Goal: Task Accomplishment & Management: Complete application form

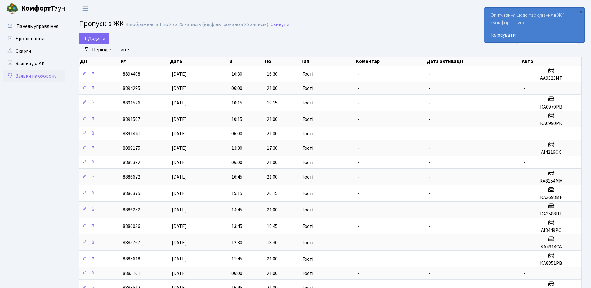
select select "25"
click at [581, 9] on div "×" at bounding box center [581, 11] width 6 height 6
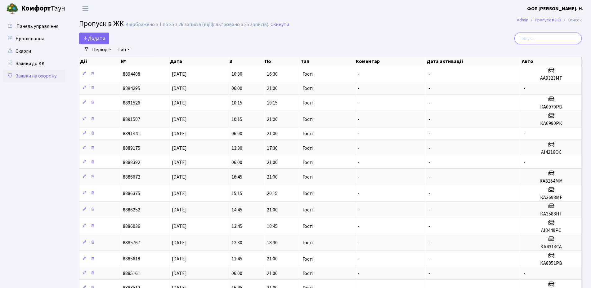
click at [552, 37] on input "search" at bounding box center [547, 39] width 67 height 12
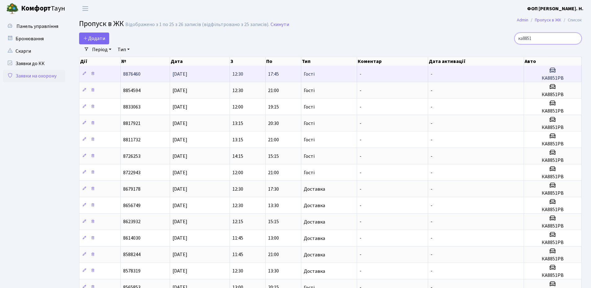
type input "ка8851"
drag, startPoint x: 566, startPoint y: 76, endPoint x: 530, endPoint y: 78, distance: 35.7
click at [530, 78] on h5 "КА8851РВ" at bounding box center [553, 78] width 52 height 6
copy h5 "КА8851РВ"
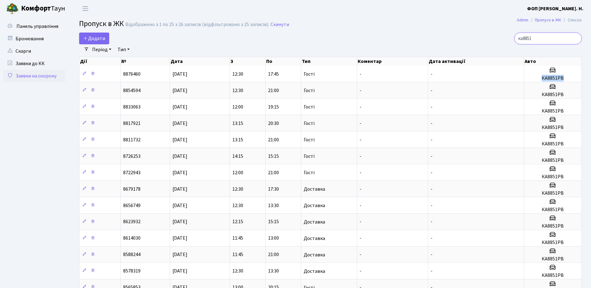
click at [576, 39] on input "ка8851" at bounding box center [547, 39] width 67 height 12
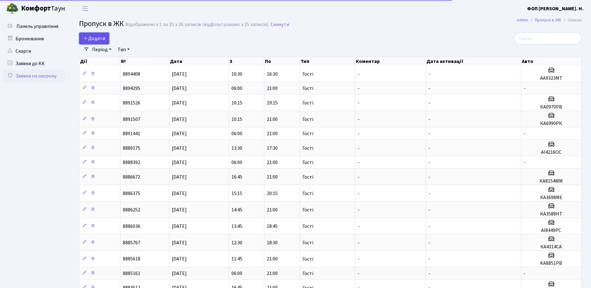
click at [105, 38] on span "Додати" at bounding box center [94, 38] width 22 height 7
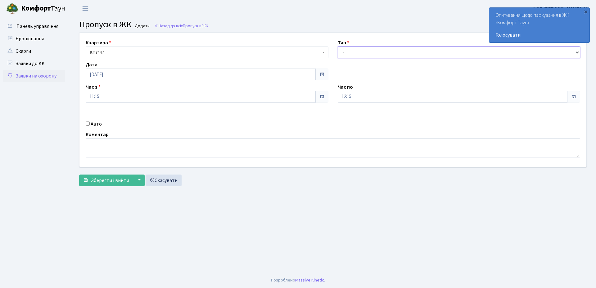
drag, startPoint x: 366, startPoint y: 53, endPoint x: 366, endPoint y: 56, distance: 3.4
click at [366, 53] on select "- Доставка Таксі Гості Сервіс" at bounding box center [459, 53] width 243 height 12
select select "3"
click at [338, 47] on select "- Доставка Таксі Гості Сервіс" at bounding box center [459, 53] width 243 height 12
click at [347, 97] on input "12:15" at bounding box center [453, 97] width 230 height 12
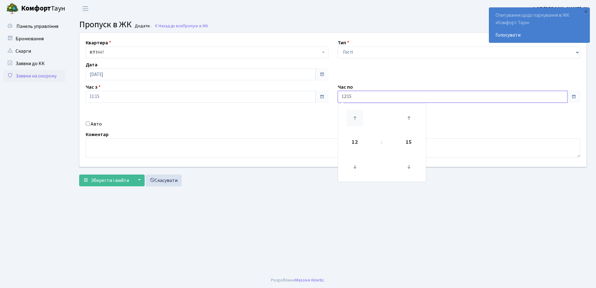
click at [354, 118] on icon at bounding box center [354, 118] width 17 height 17
type input "15:15"
click at [93, 125] on label "Авто" at bounding box center [96, 123] width 11 height 7
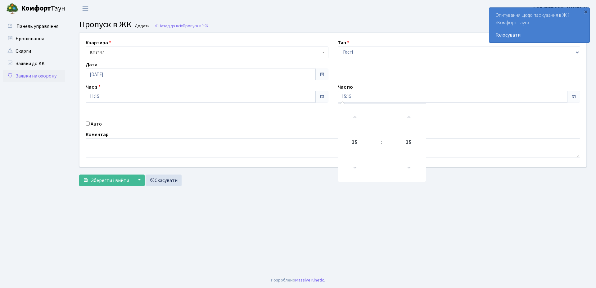
click at [90, 125] on input "Авто" at bounding box center [88, 124] width 4 height 4
checkbox input "true"
paste input "КА8851РВ"
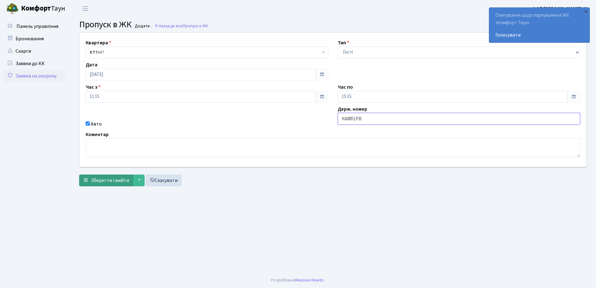
type input "КА8851РВ"
click at [94, 180] on span "Зберегти і вийти" at bounding box center [110, 180] width 38 height 7
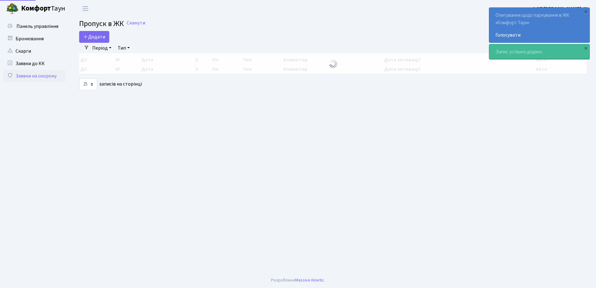
select select "25"
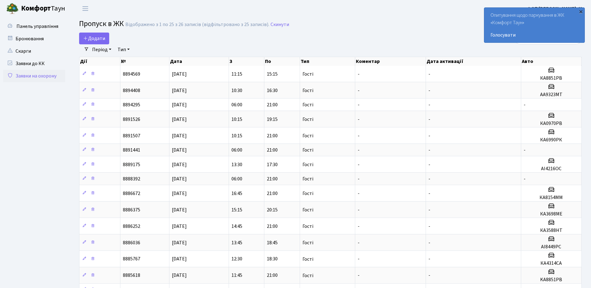
click at [581, 12] on div "×" at bounding box center [581, 11] width 6 height 6
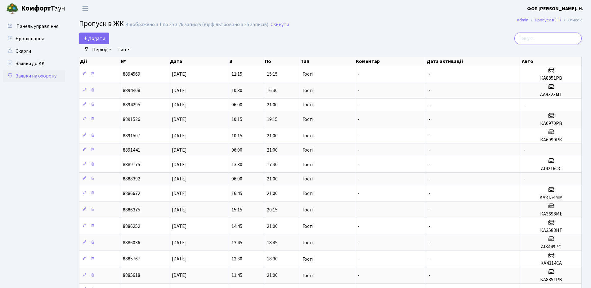
click at [554, 39] on input "search" at bounding box center [547, 39] width 67 height 12
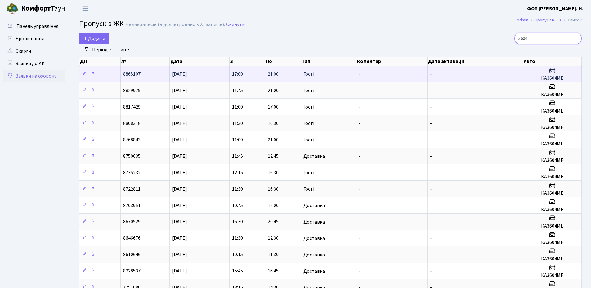
type input "3604"
drag, startPoint x: 560, startPoint y: 79, endPoint x: 541, endPoint y: 79, distance: 18.6
click at [541, 79] on h5 "КА3604МЕ" at bounding box center [552, 78] width 53 height 6
copy h5 "КА3604МЕ"
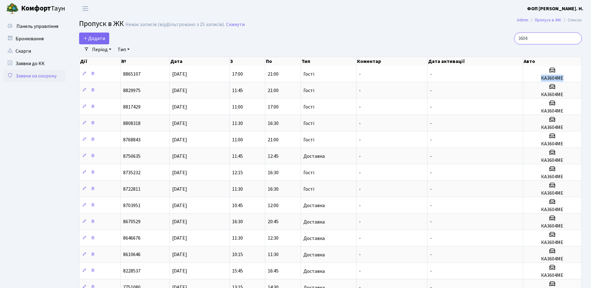
click at [576, 38] on input "3604" at bounding box center [547, 39] width 67 height 12
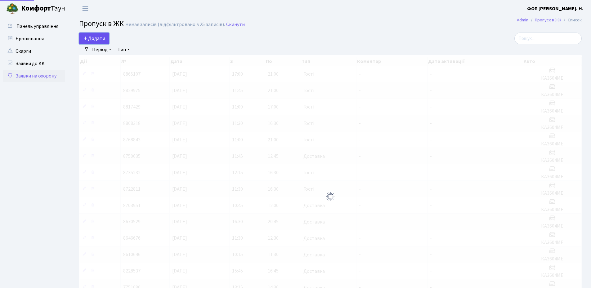
click at [97, 38] on span "Додати" at bounding box center [94, 38] width 22 height 7
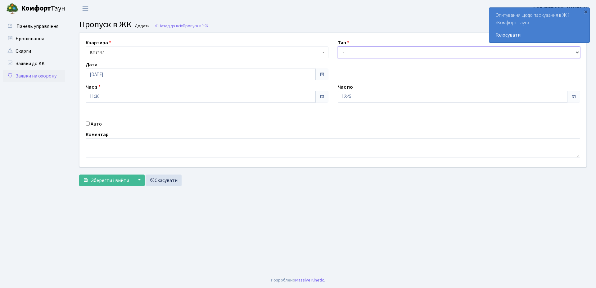
drag, startPoint x: 403, startPoint y: 50, endPoint x: 398, endPoint y: 56, distance: 8.3
click at [403, 50] on select "- Доставка Таксі Гості Сервіс" at bounding box center [459, 53] width 243 height 12
select select "3"
click at [338, 47] on select "- Доставка Таксі Гості Сервіс" at bounding box center [459, 53] width 243 height 12
click at [357, 99] on input "12:45" at bounding box center [453, 97] width 230 height 12
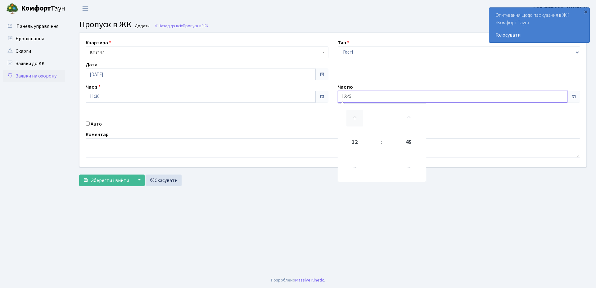
click at [357, 120] on icon at bounding box center [354, 118] width 17 height 17
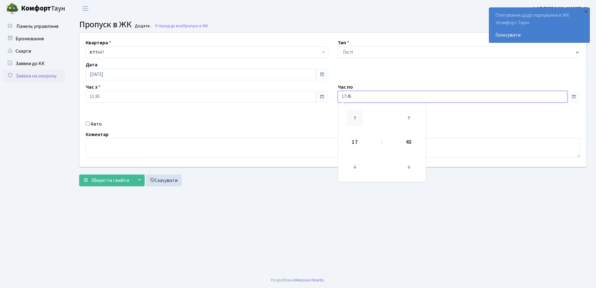
click at [357, 120] on icon at bounding box center [354, 118] width 17 height 17
click at [410, 168] on icon at bounding box center [408, 167] width 17 height 17
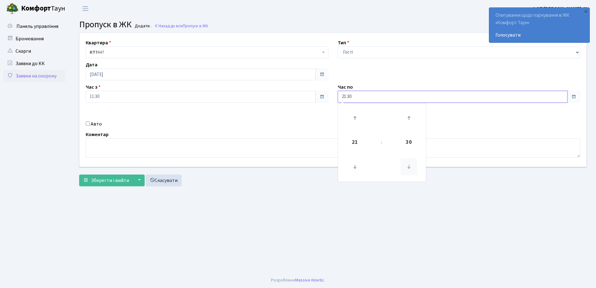
click at [410, 168] on icon at bounding box center [408, 167] width 17 height 17
type input "21:00"
click at [92, 124] on label "Авто" at bounding box center [96, 123] width 11 height 7
click at [90, 124] on input "Авто" at bounding box center [88, 124] width 4 height 4
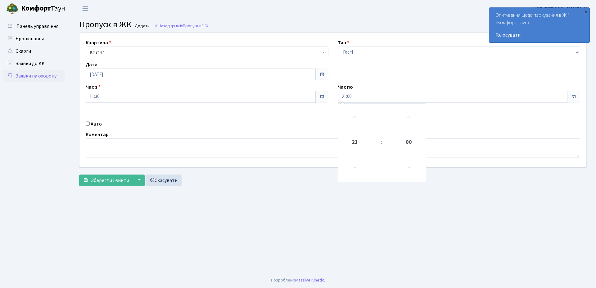
checkbox input "true"
paste input "КА3604МЕ"
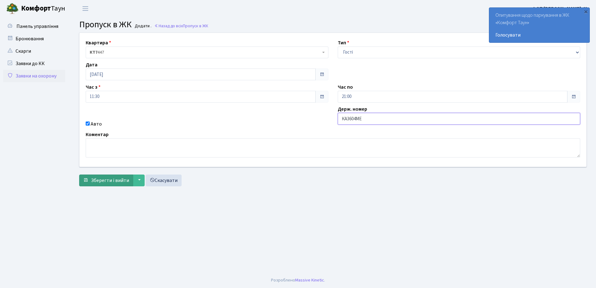
type input "КА3604МЕ"
click at [99, 180] on span "Зберегти і вийти" at bounding box center [110, 180] width 38 height 7
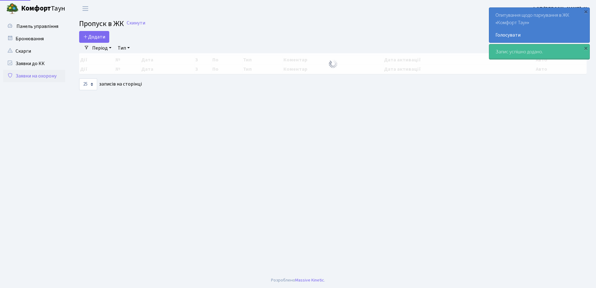
select select "25"
